Goal: Entertainment & Leisure: Browse casually

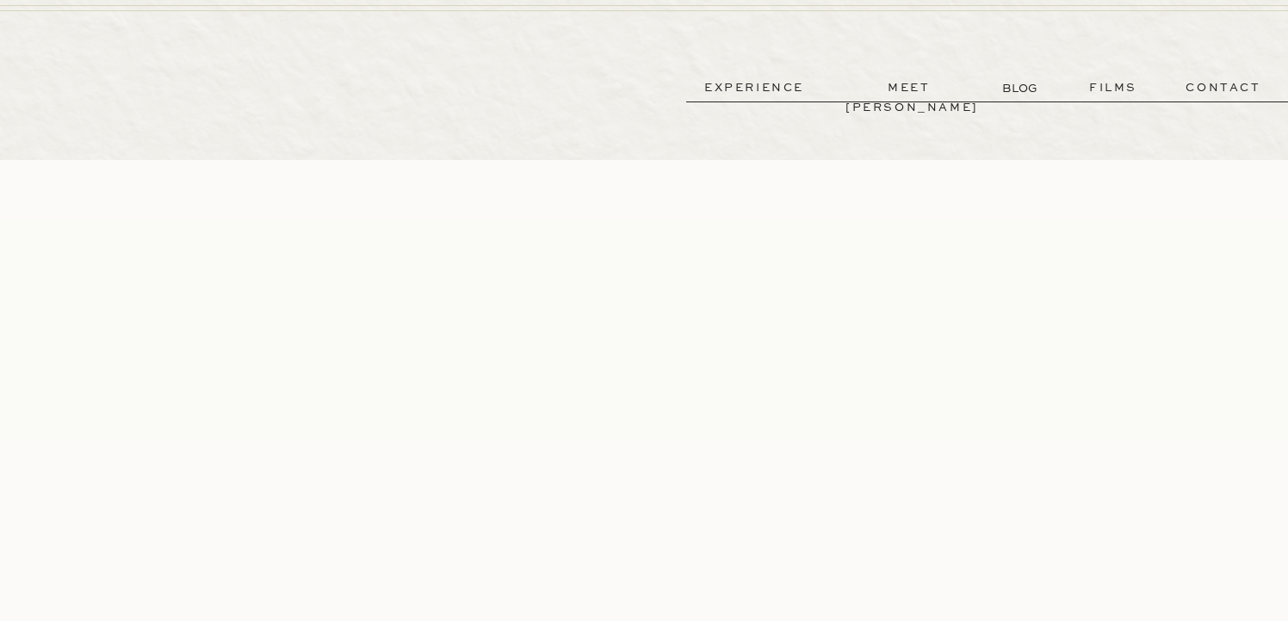
scroll to position [15, 0]
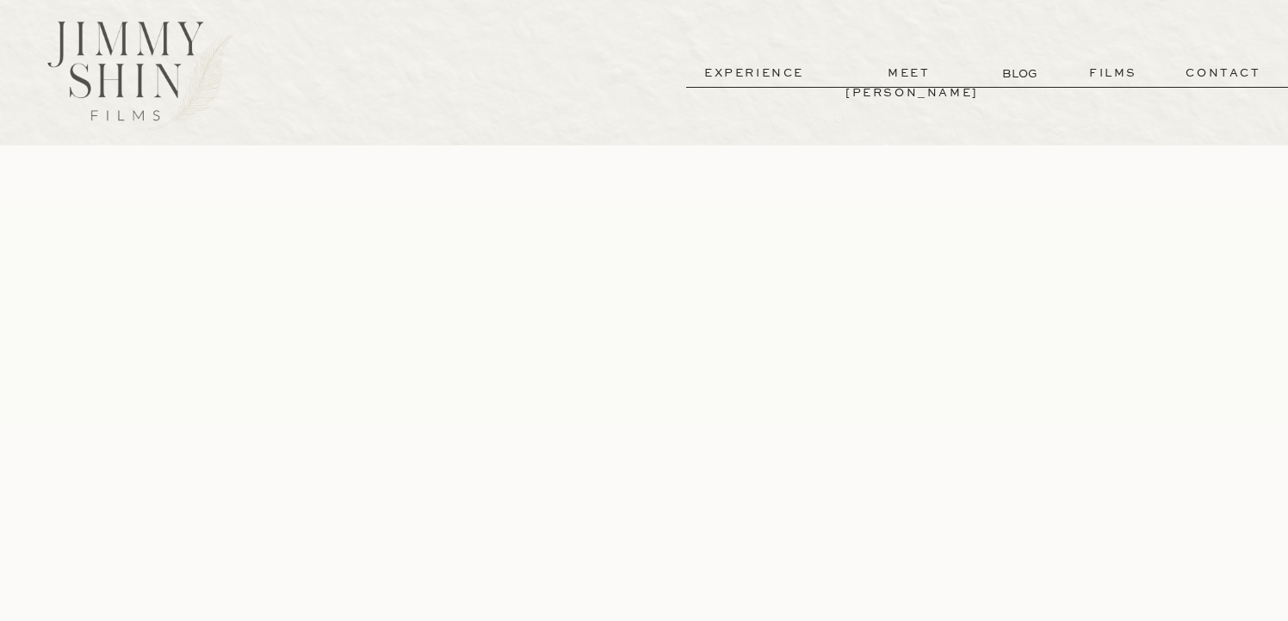
click at [1112, 72] on p "films" at bounding box center [1113, 74] width 84 height 20
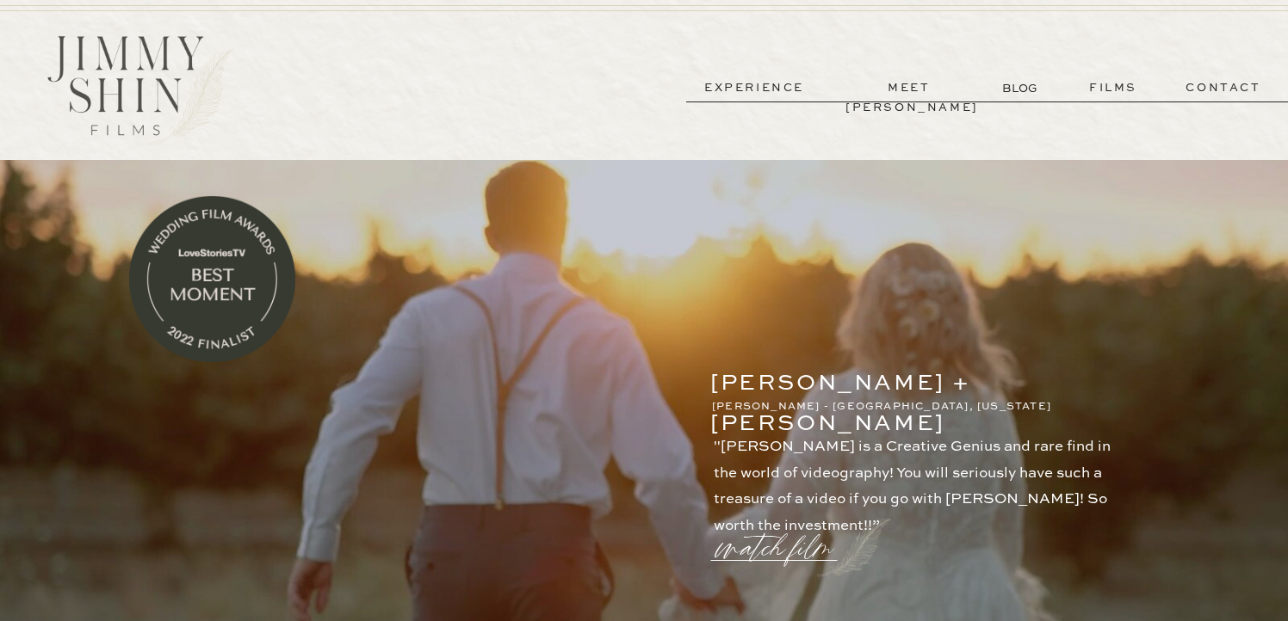
click at [1108, 86] on p "films" at bounding box center [1113, 88] width 84 height 20
click at [822, 387] on p "STEPHANIE + ERIK" at bounding box center [890, 375] width 361 height 23
